Goal: Task Accomplishment & Management: Manage account settings

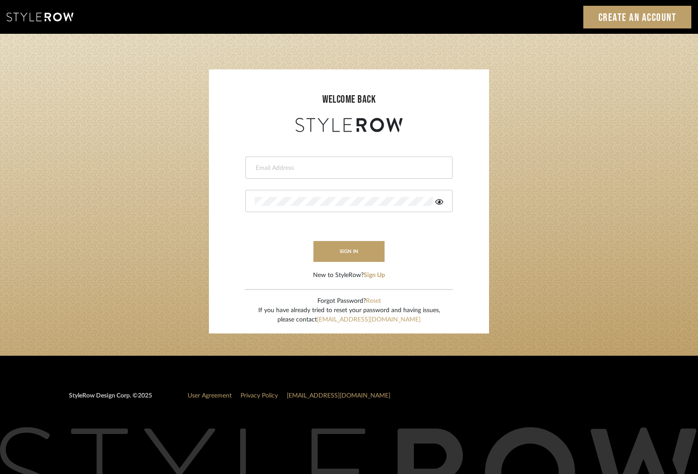
type input "[EMAIL_ADDRESS][DOMAIN_NAME]"
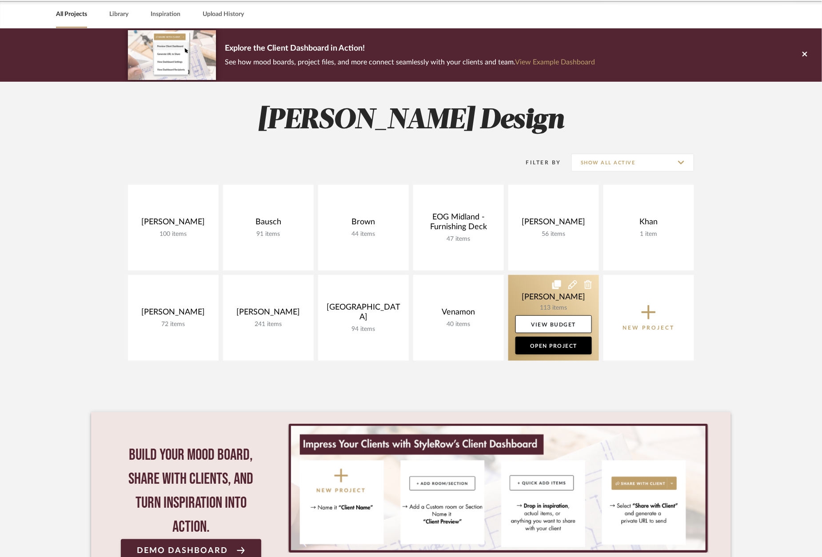
scroll to position [36, 0]
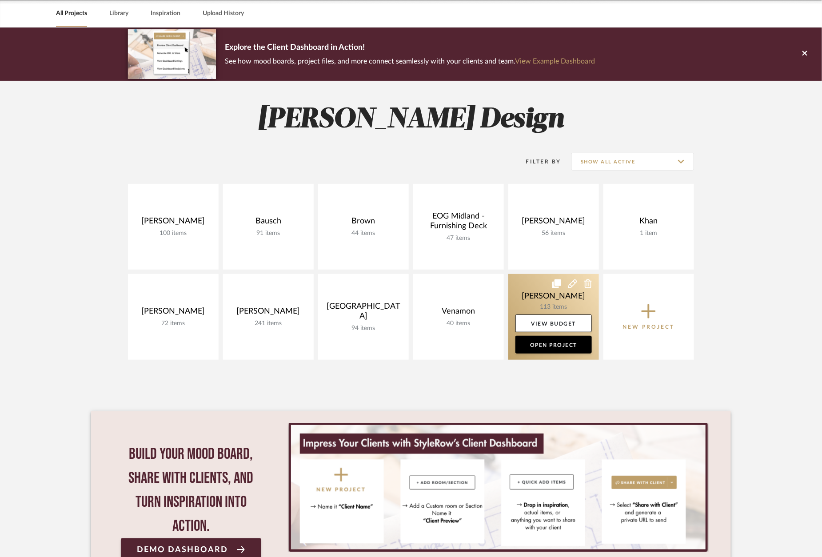
click at [558, 304] on link at bounding box center [553, 317] width 91 height 86
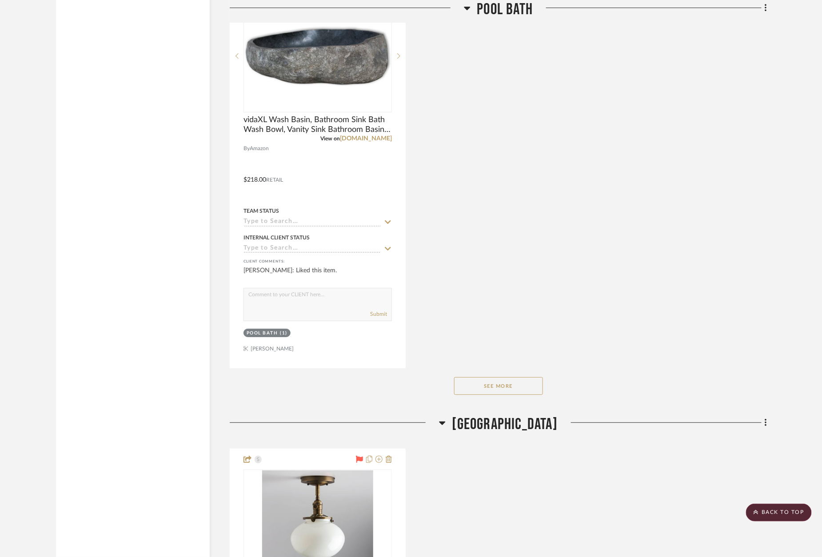
scroll to position [8245, 0]
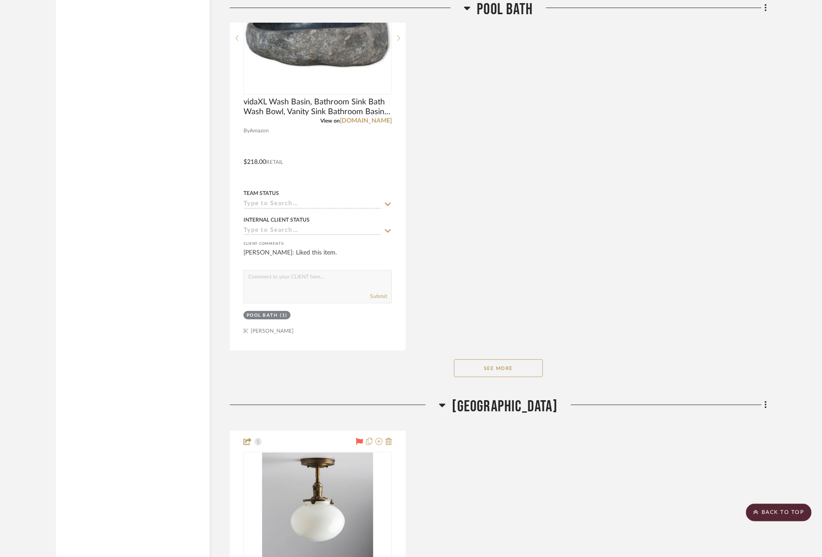
drag, startPoint x: 497, startPoint y: 326, endPoint x: 491, endPoint y: 323, distance: 7.4
click at [497, 360] on button "See More" at bounding box center [498, 369] width 89 height 18
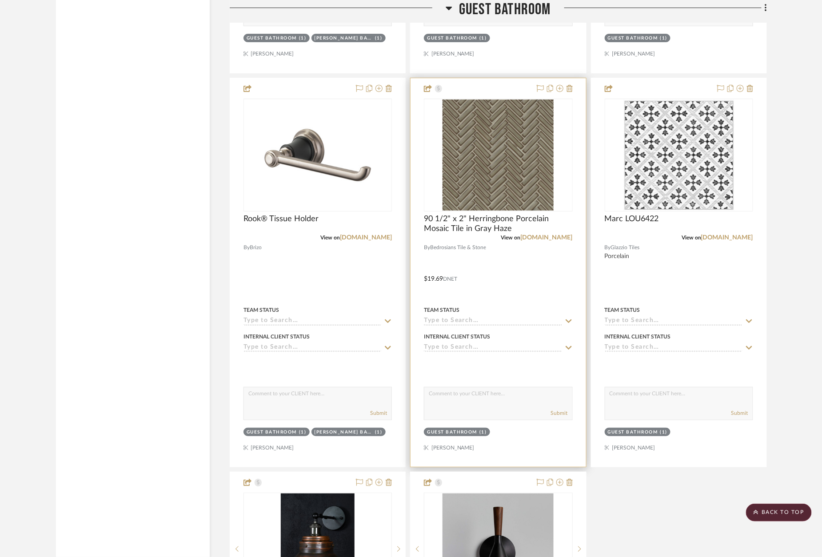
scroll to position [11103, 0]
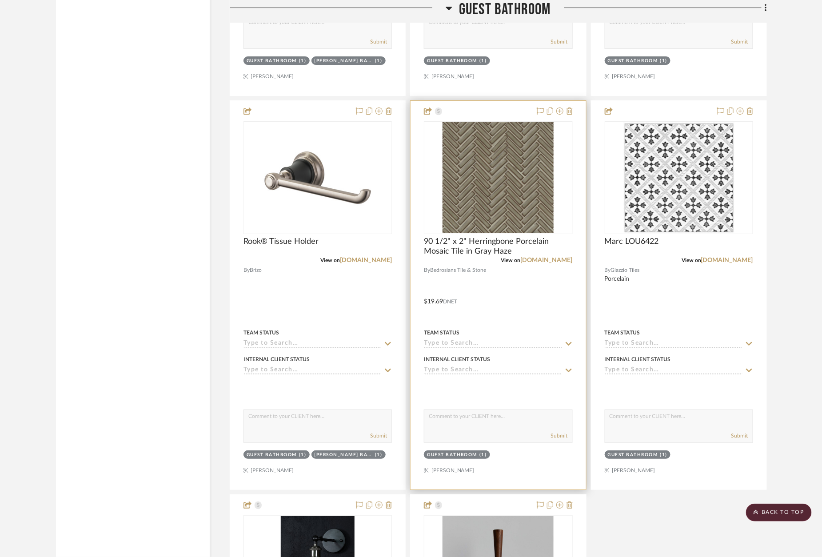
click at [491, 101] on div at bounding box center [498, 295] width 175 height 389
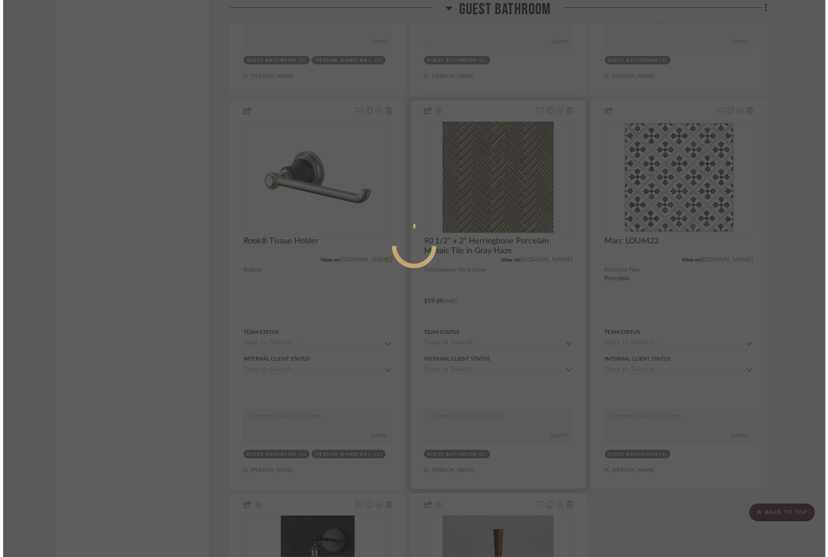
scroll to position [0, 0]
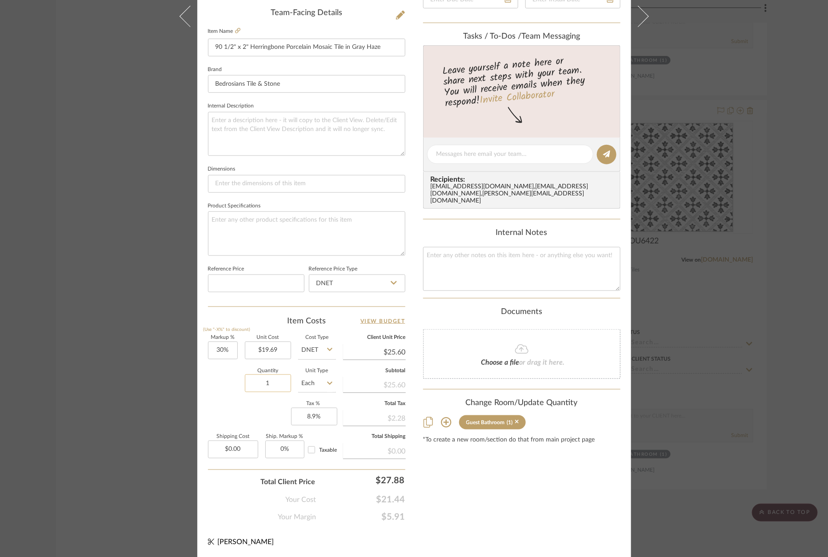
click at [275, 384] on input "1" at bounding box center [268, 384] width 46 height 18
click at [275, 383] on input "1" at bounding box center [268, 384] width 46 height 18
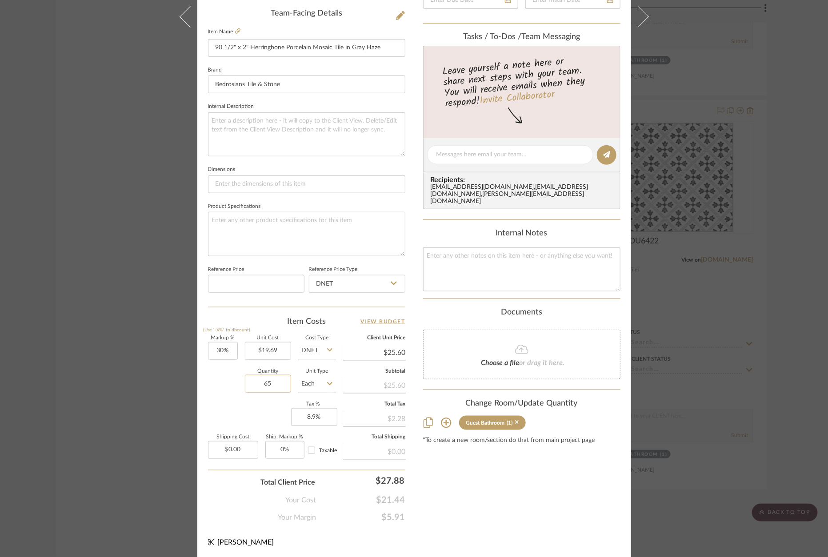
type input "65"
click at [267, 410] on div "Markup % (Use "-X%" to discount) 30% Unit Cost $19.69 Cost Type DNET Client Uni…" at bounding box center [306, 401] width 197 height 130
click at [447, 464] on div "Content here copies to Client View - confirm visibility there. Show in Client D…" at bounding box center [521, 157] width 197 height 731
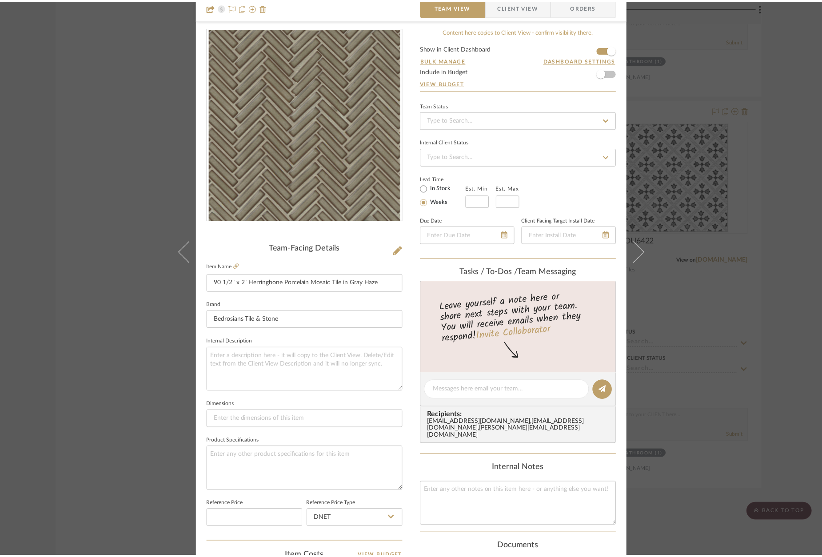
scroll to position [29, 0]
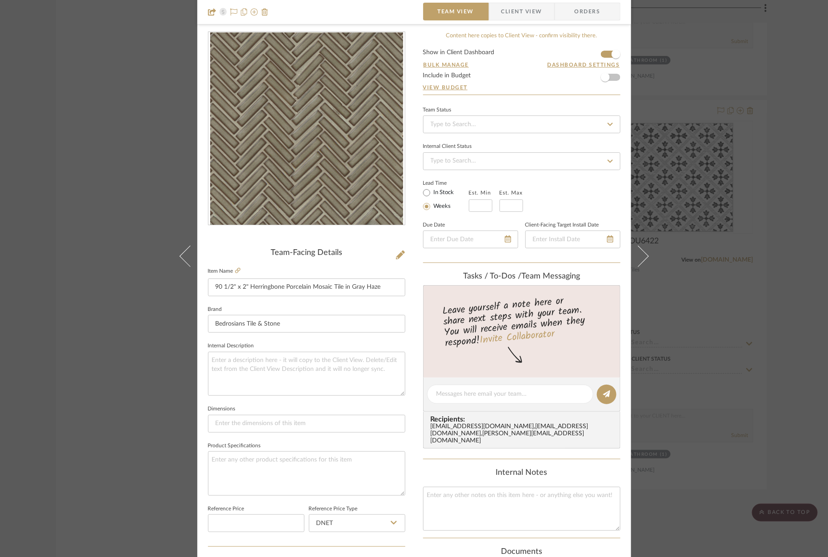
drag, startPoint x: 787, startPoint y: 264, endPoint x: 738, endPoint y: 227, distance: 61.8
click at [787, 264] on div "Wagner Guest Bathroom 90 1/2" x 2" Herringbone Porcelain Mosaic Tile in Gray Ha…" at bounding box center [414, 278] width 828 height 557
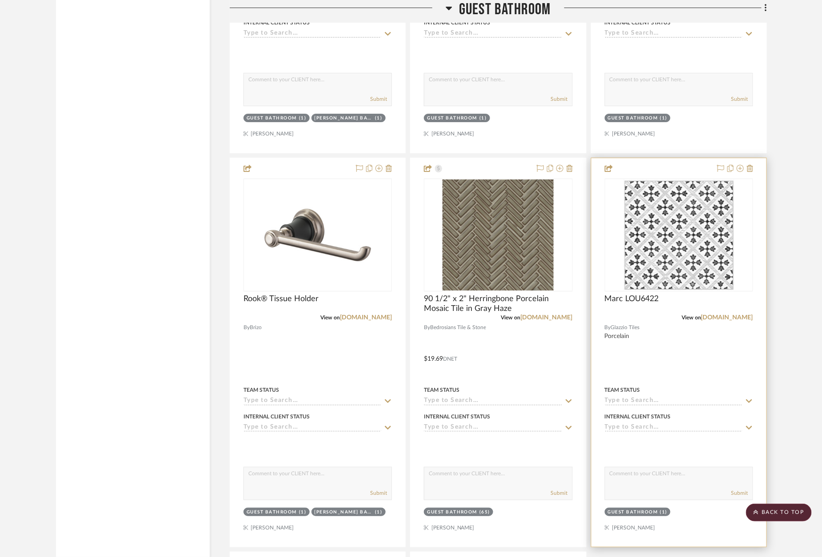
scroll to position [11039, 0]
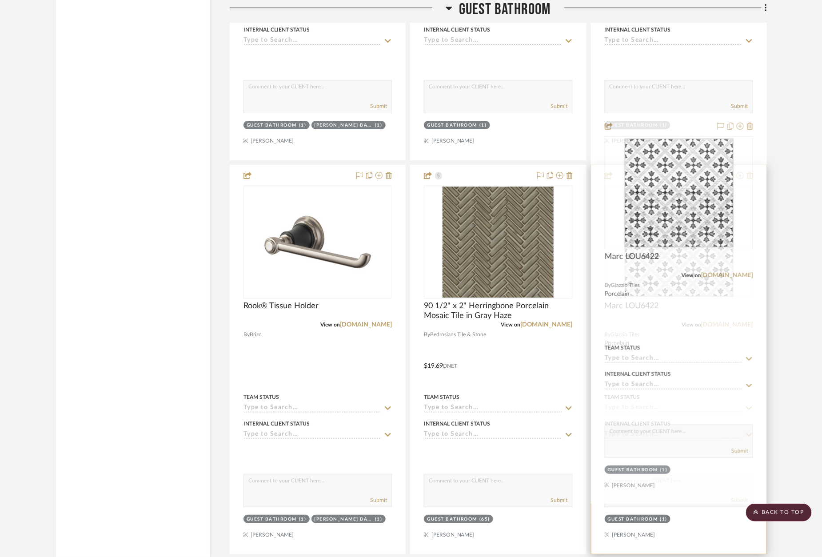
click at [667, 165] on div at bounding box center [678, 359] width 175 height 389
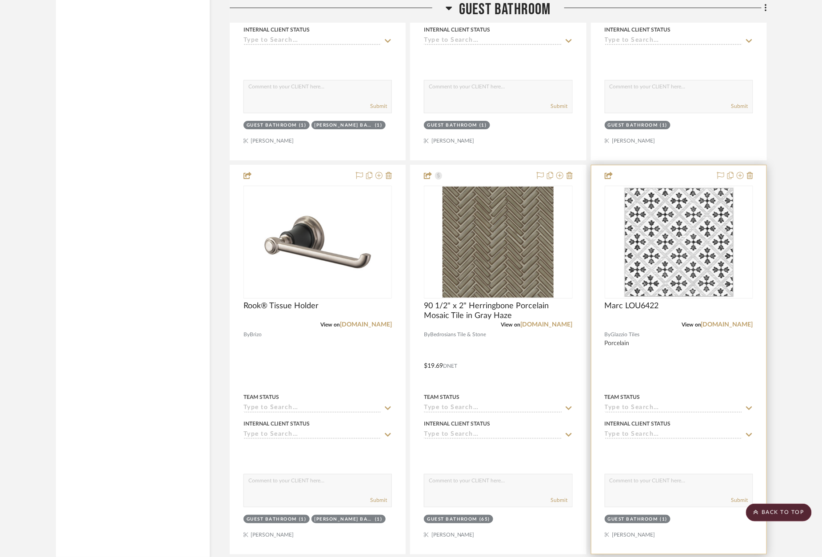
click at [675, 165] on div at bounding box center [678, 359] width 175 height 389
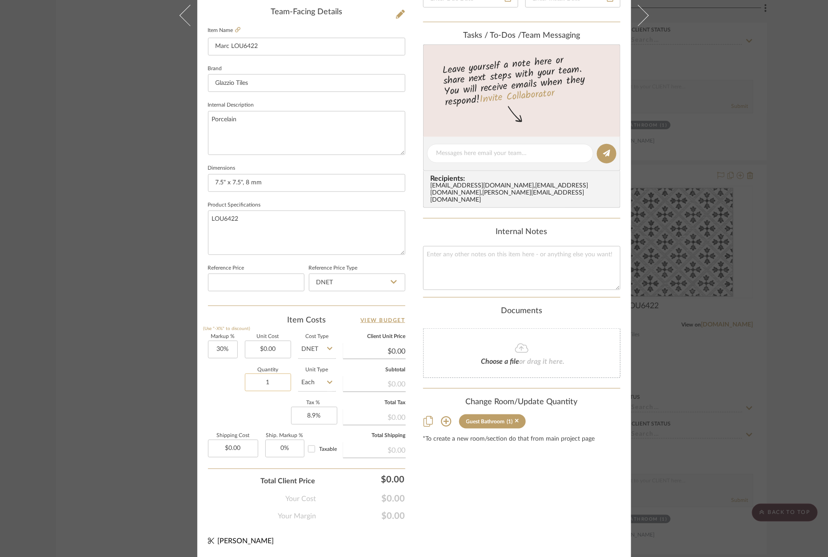
scroll to position [269, 0]
click at [274, 375] on input "1" at bounding box center [268, 384] width 46 height 18
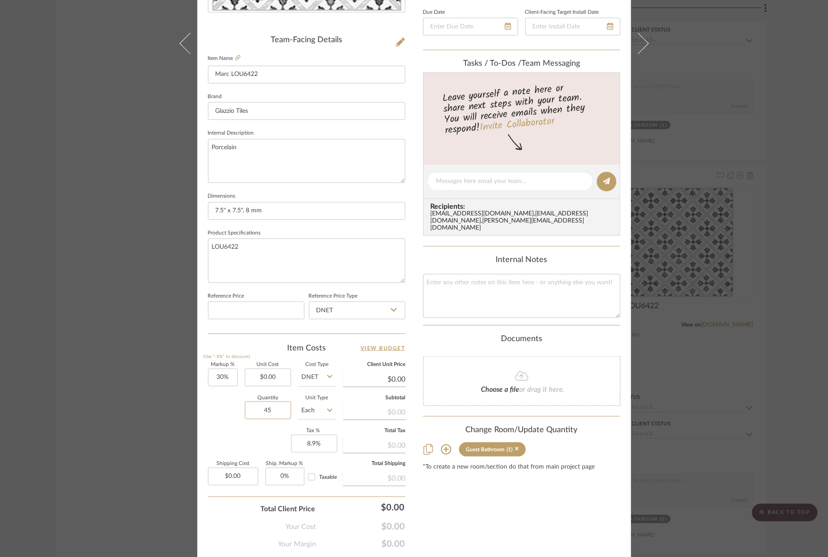
scroll to position [245, 0]
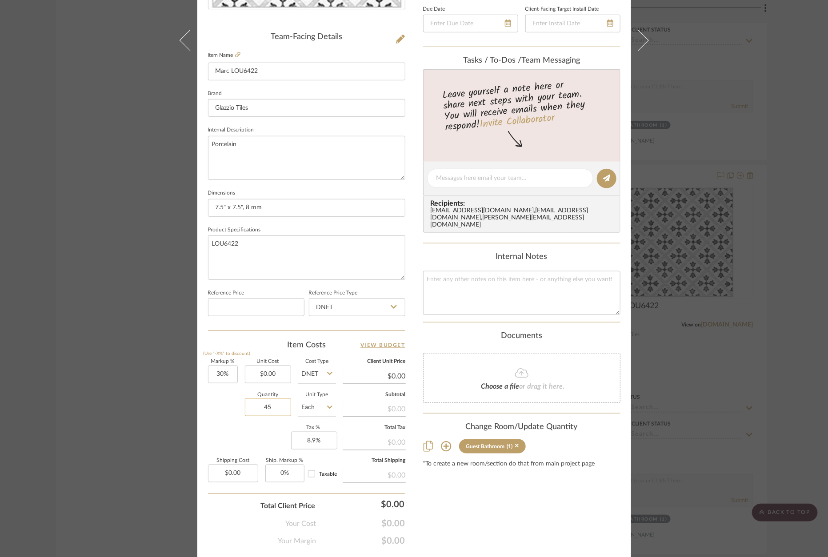
click at [268, 408] on input "45" at bounding box center [268, 408] width 46 height 18
type input "160"
click at [253, 428] on div "Markup % (Use "-X%" to discount) 30% Unit Cost $0.00 Cost Type DNET Client Unit…" at bounding box center [306, 425] width 197 height 130
click at [802, 268] on div "Wagner Guest Bathroom Marc LOU6422 Team View Client View Orders Team-Facing Det…" at bounding box center [414, 278] width 828 height 557
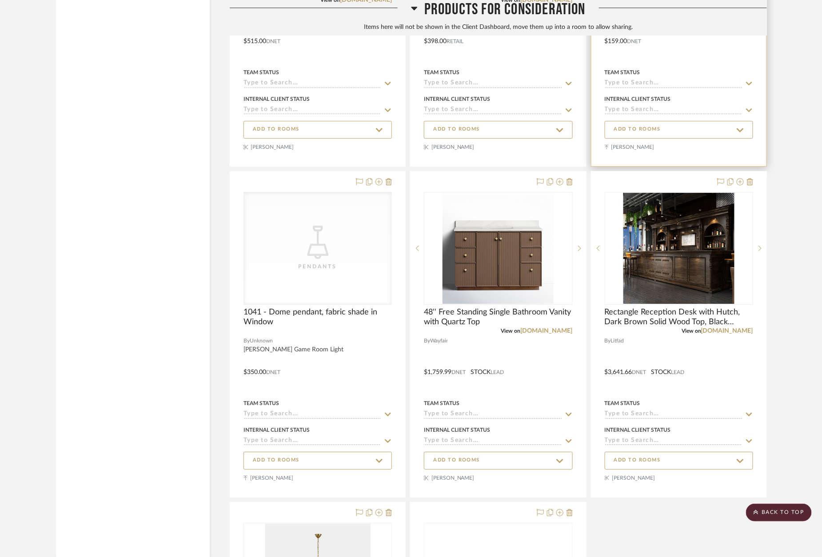
scroll to position [15027, 0]
